Goal: Communication & Community: Answer question/provide support

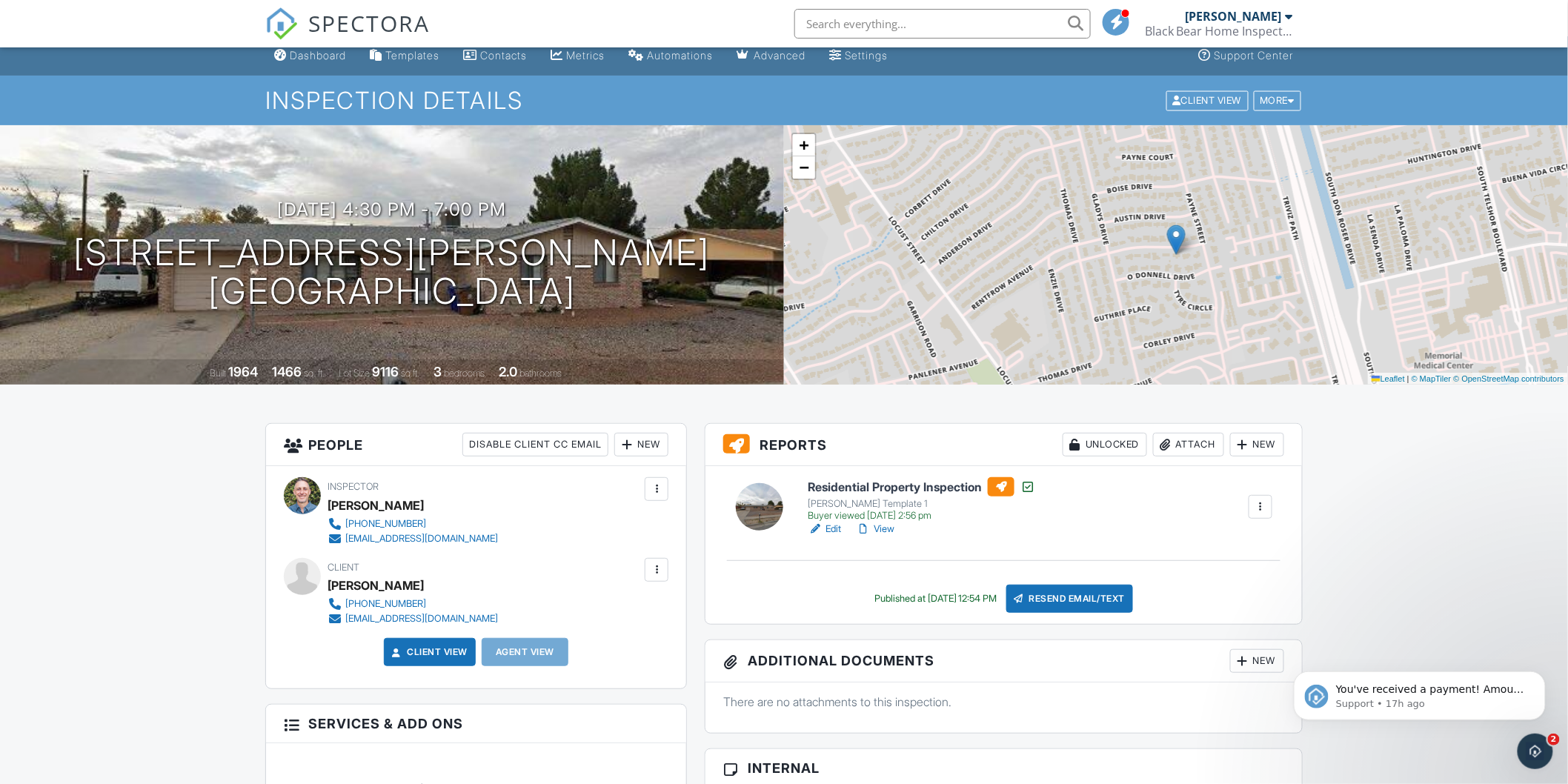
click at [324, 48] on div "SPECTORA" at bounding box center [347, 24] width 164 height 48
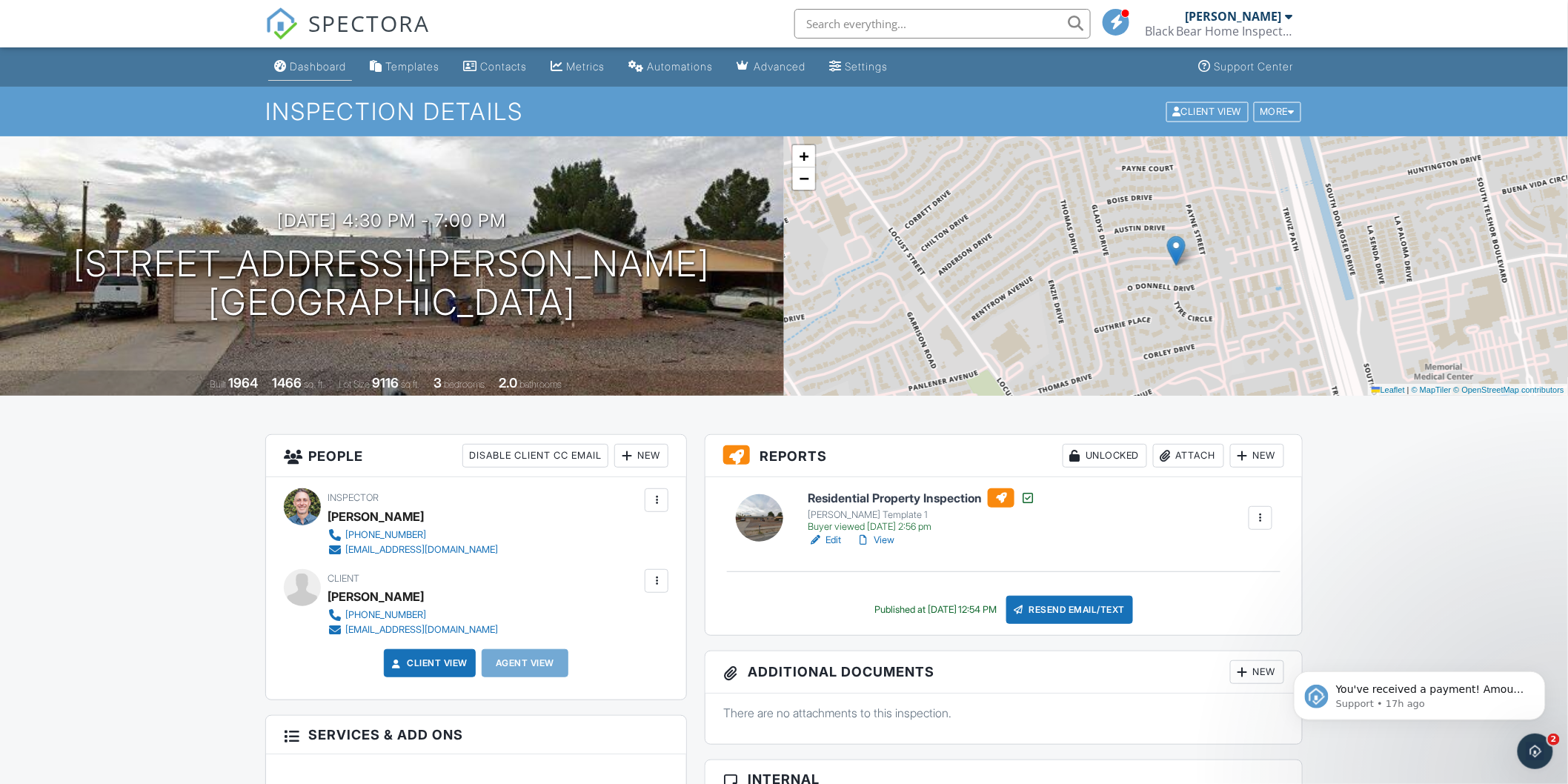
click at [316, 72] on div "Dashboard" at bounding box center [317, 66] width 56 height 12
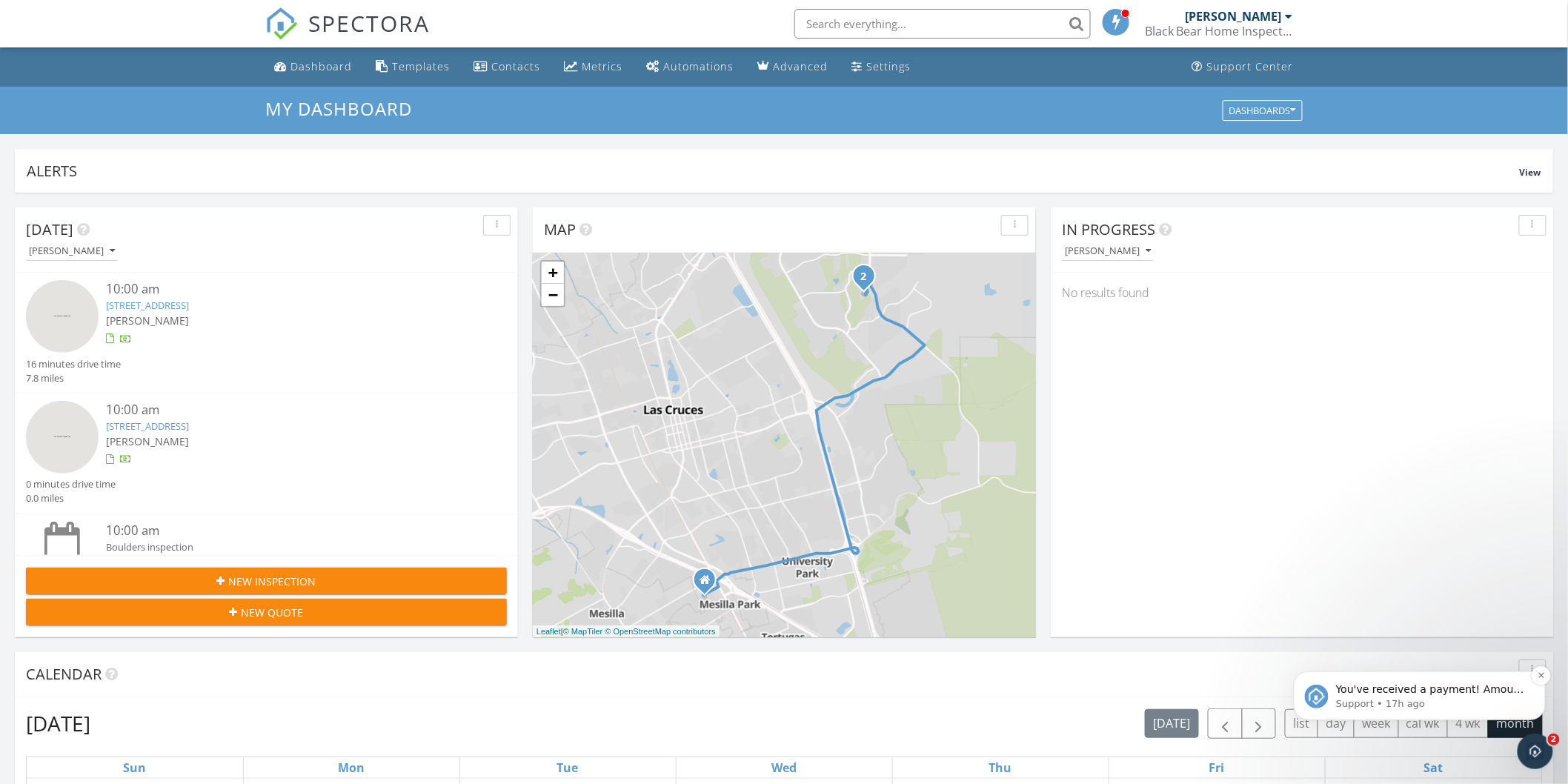
click at [1402, 689] on span "You've received a payment! Amount $324.19 Fee $0.00 Net $324.19 Transaction # p…" at bounding box center [1429, 777] width 188 height 189
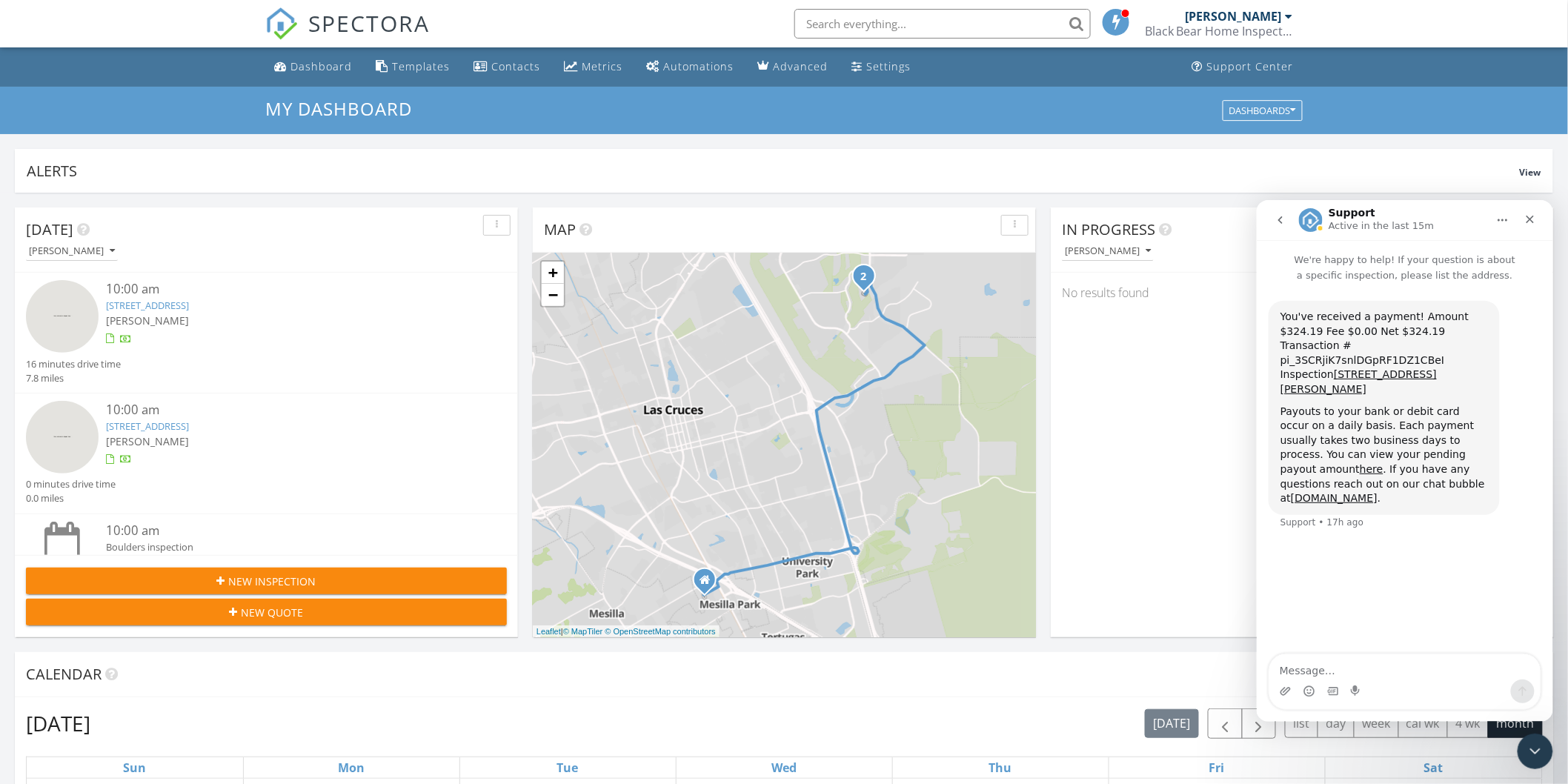
click at [1281, 219] on icon "go back" at bounding box center [1279, 219] width 12 height 12
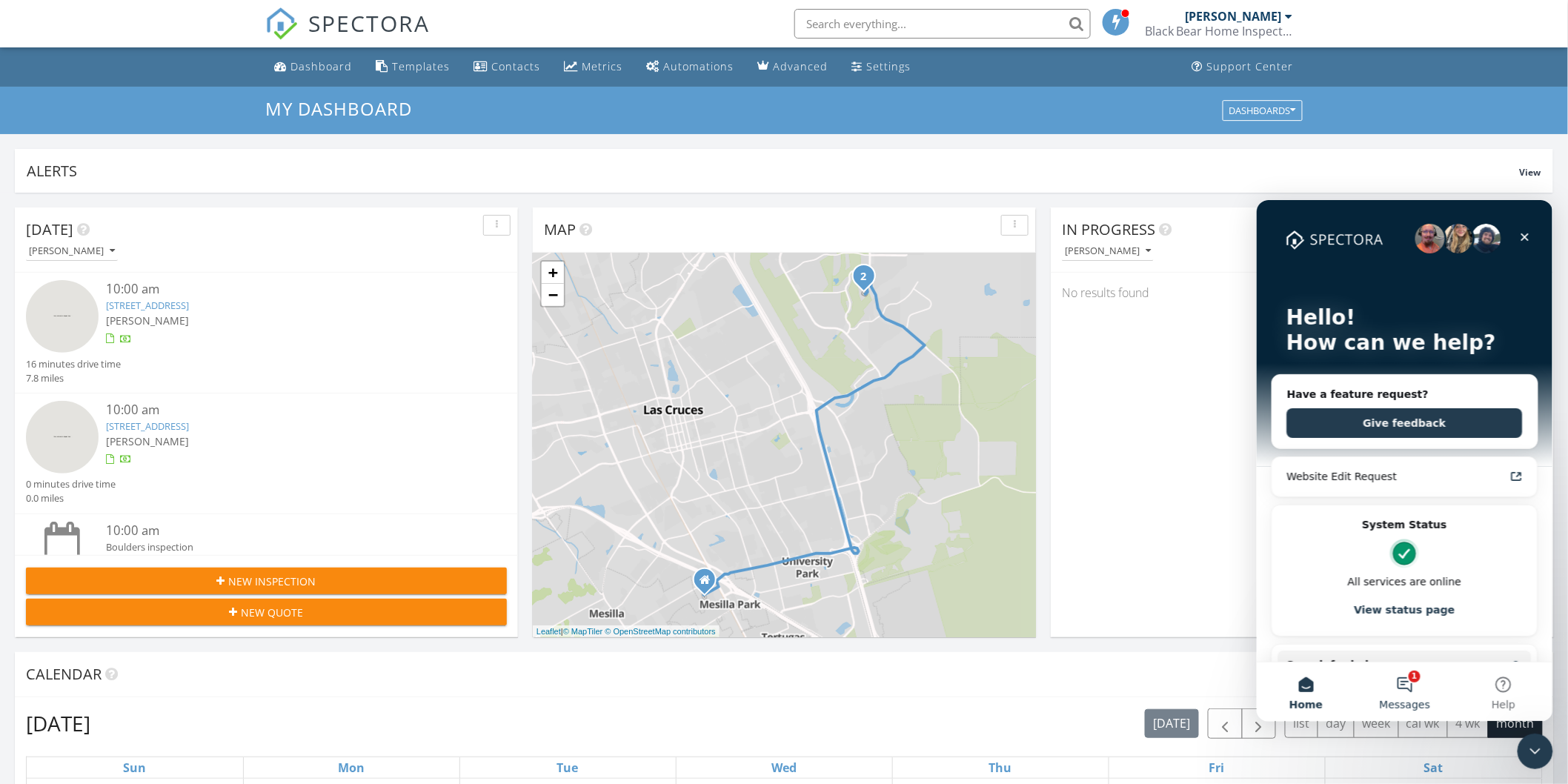
click at [1403, 683] on button "1 Messages" at bounding box center [1404, 691] width 98 height 59
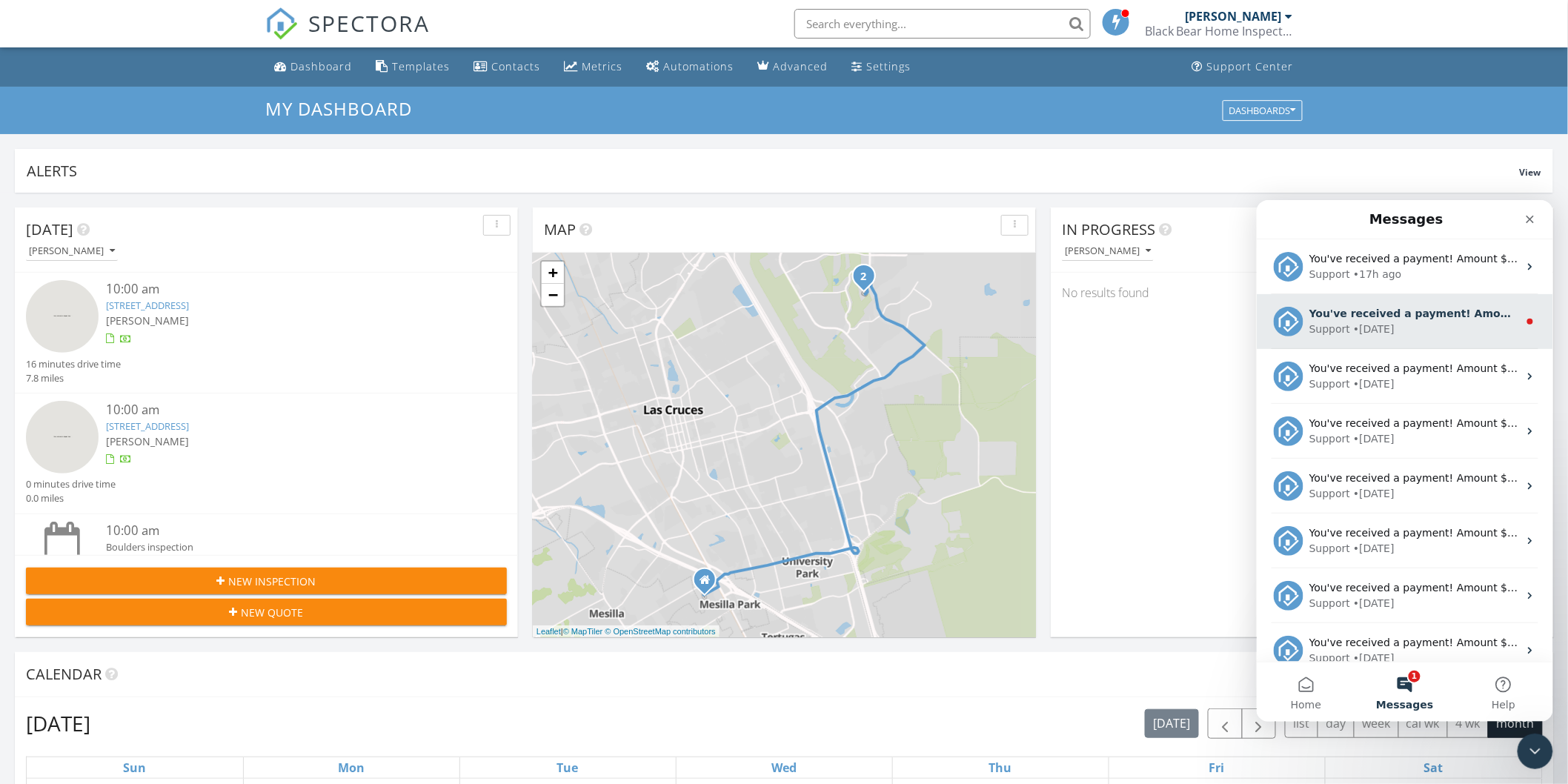
click at [1357, 325] on div "• [DATE]" at bounding box center [1373, 328] width 42 height 15
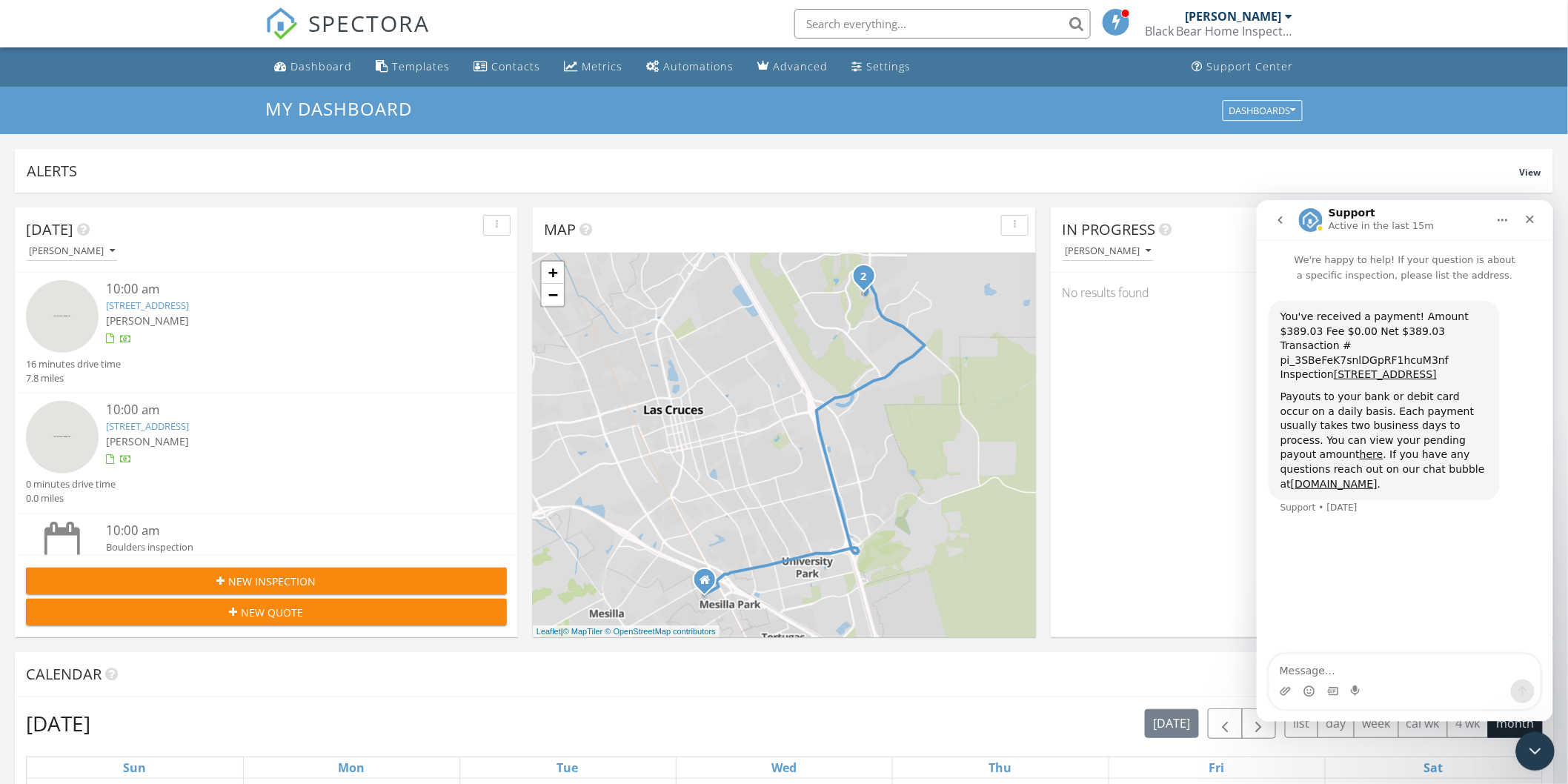
click at [1533, 750] on icon "Close Intercom Messenger" at bounding box center [1532, 749] width 10 height 6
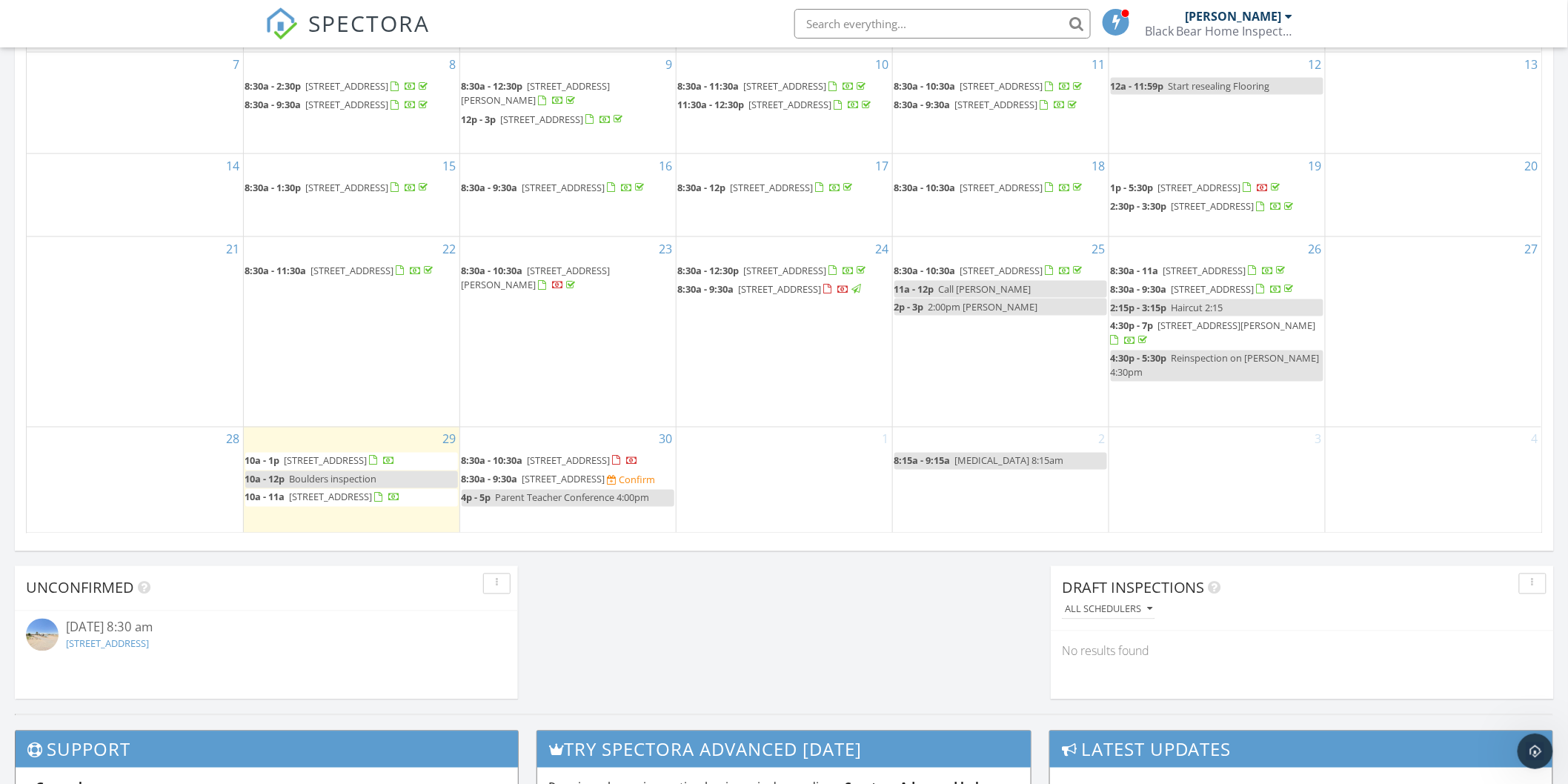
scroll to position [905, 0]
